Goal: Navigation & Orientation: Find specific page/section

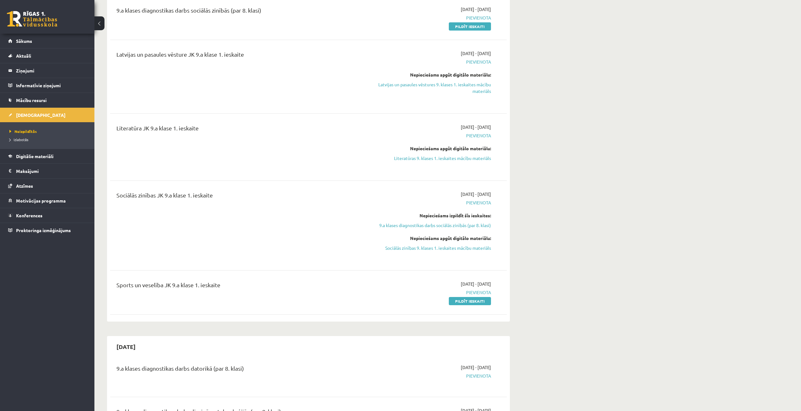
scroll to position [157, 0]
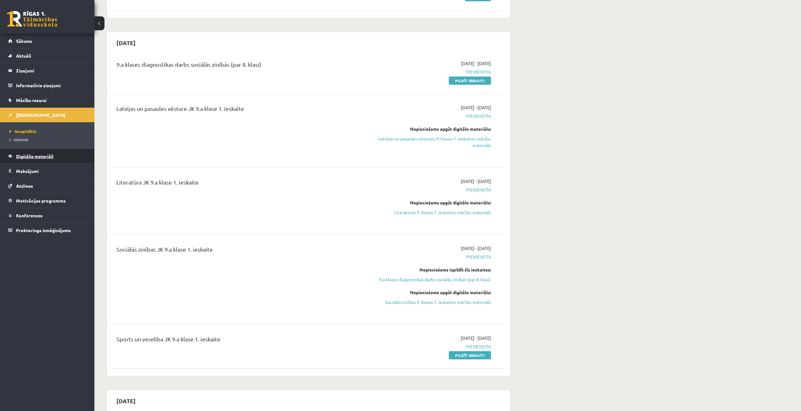
click at [56, 154] on link "Digitālie materiāli" at bounding box center [47, 156] width 78 height 14
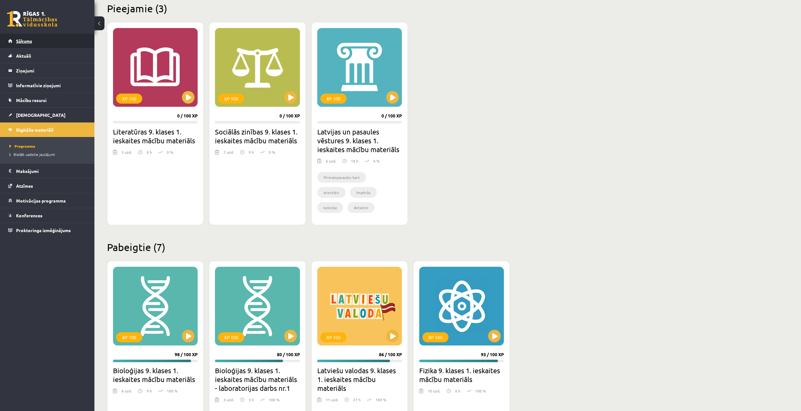
click at [44, 36] on link "Sākums" at bounding box center [47, 41] width 78 height 14
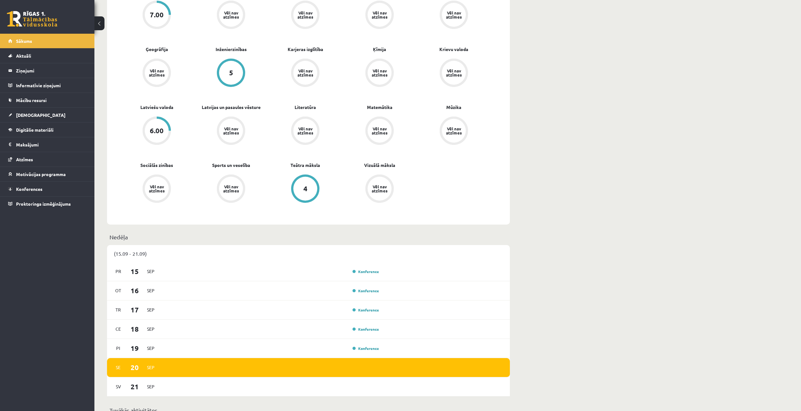
scroll to position [441, 0]
